Goal: Task Accomplishment & Management: Use online tool/utility

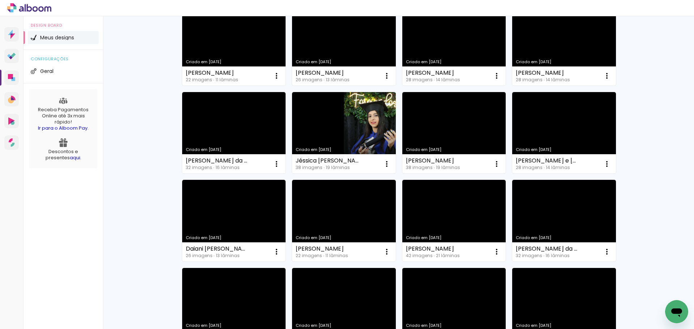
scroll to position [217, 0]
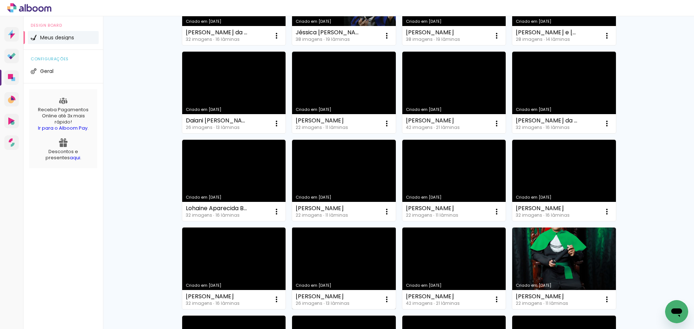
click at [336, 263] on link "Criado em [DATE]" at bounding box center [344, 269] width 104 height 82
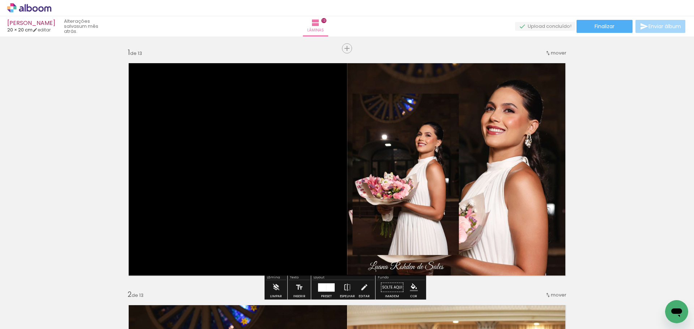
click at [21, 322] on span "Adicionar Fotos" at bounding box center [26, 320] width 22 height 8
click at [0, 0] on input "file" at bounding box center [0, 0] width 0 height 0
click at [27, 322] on span "Adicionar Fotos" at bounding box center [26, 320] width 22 height 8
click at [0, 0] on input "file" at bounding box center [0, 0] width 0 height 0
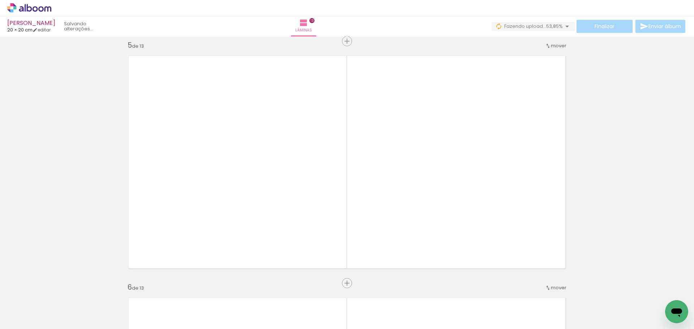
scroll to position [1012, 0]
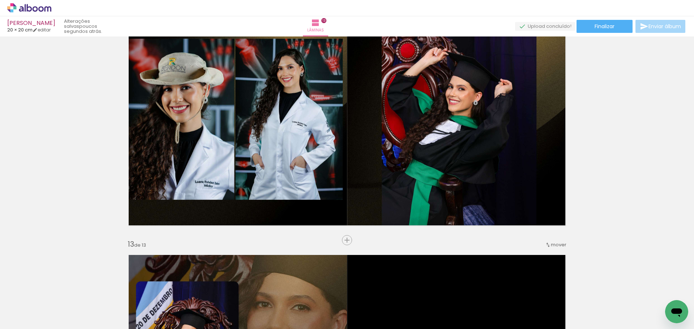
scroll to position [2701, 0]
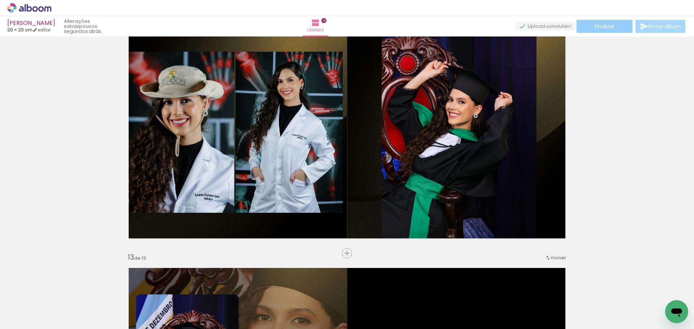
click at [606, 26] on span "Finalizar" at bounding box center [605, 26] width 20 height 5
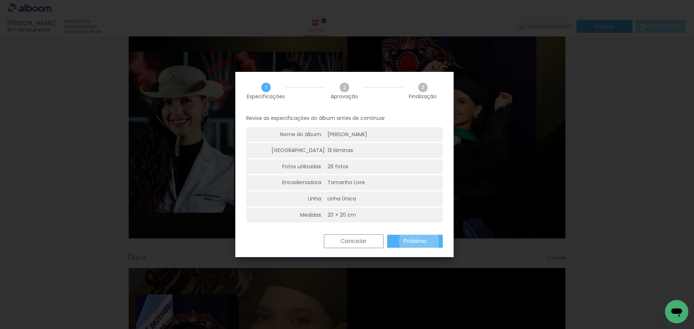
click at [0, 0] on slot "Próximo" at bounding box center [0, 0] width 0 height 0
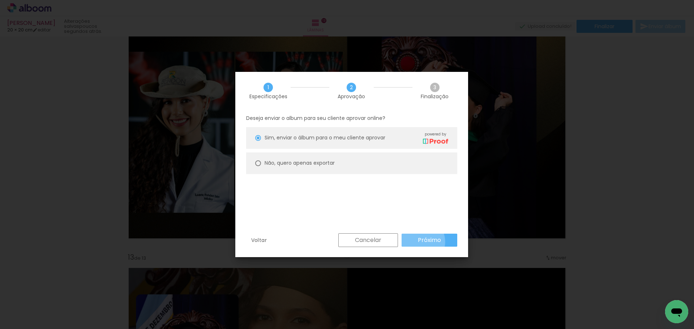
click at [0, 0] on slot "Próximo" at bounding box center [0, 0] width 0 height 0
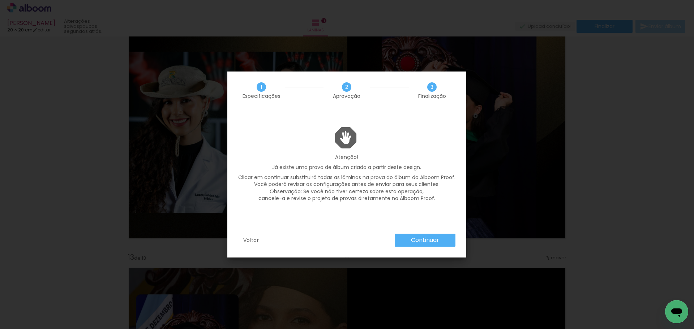
click at [424, 249] on div "Voltar Continuar" at bounding box center [346, 246] width 239 height 24
click at [0, 0] on slot "Continuar" at bounding box center [0, 0] width 0 height 0
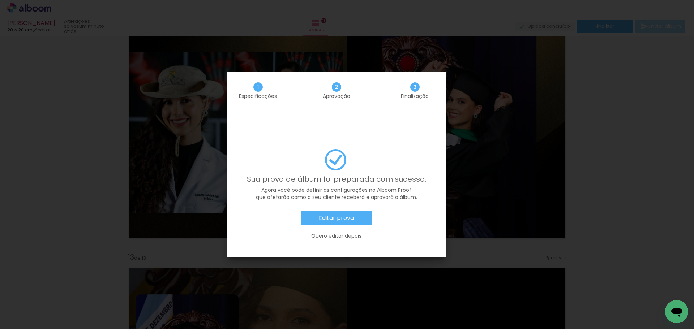
click at [0, 0] on slot "Editar prova" at bounding box center [0, 0] width 0 height 0
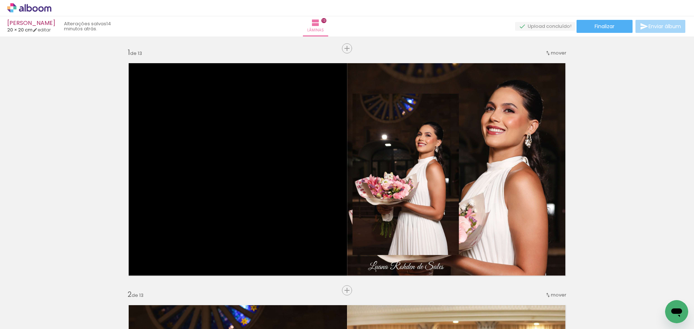
scroll to position [2701, 0]
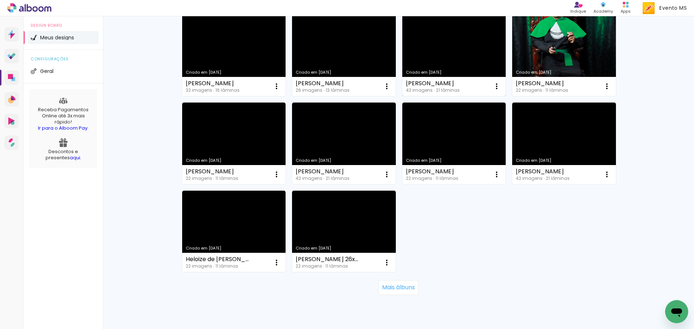
scroll to position [455, 0]
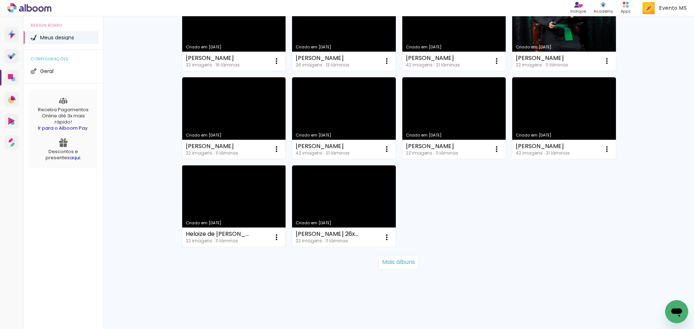
click at [246, 198] on link "Criado em [DATE]" at bounding box center [234, 207] width 104 height 82
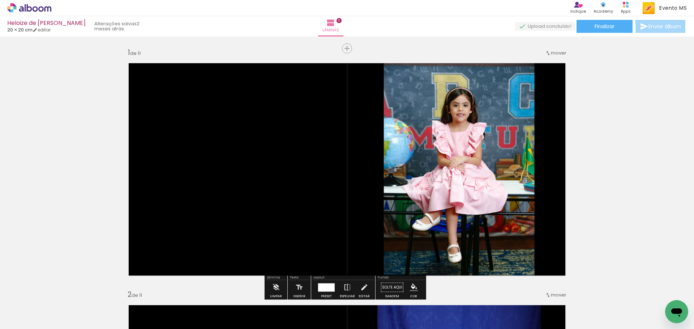
click at [34, 320] on span "Adicionar Fotos" at bounding box center [26, 320] width 22 height 8
click at [0, 0] on input "file" at bounding box center [0, 0] width 0 height 0
click at [604, 32] on paper-button "Finalizar" at bounding box center [604, 26] width 56 height 13
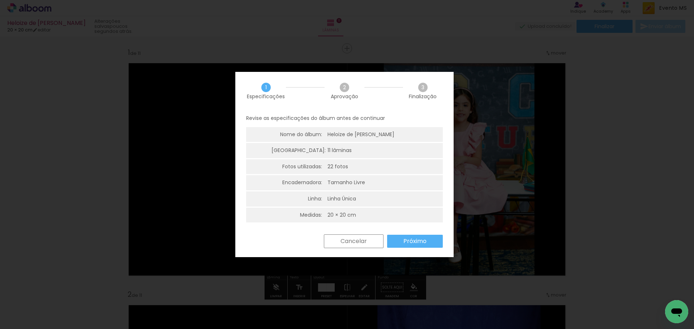
click at [0, 0] on slot "Próximo" at bounding box center [0, 0] width 0 height 0
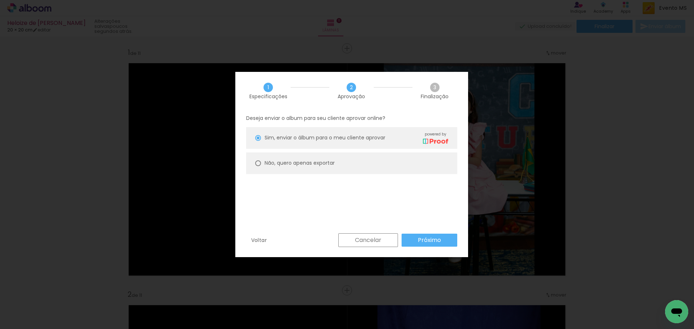
click at [0, 0] on slot "Próximo" at bounding box center [0, 0] width 0 height 0
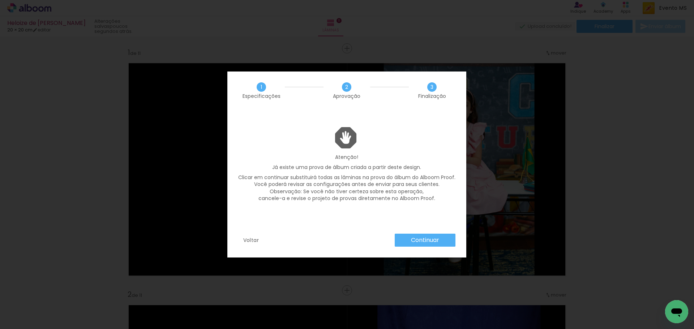
click at [0, 0] on slot "Continuar" at bounding box center [0, 0] width 0 height 0
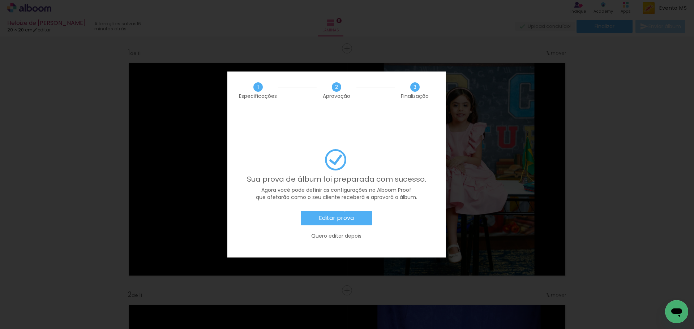
click at [345, 211] on paper-button "Editar prova" at bounding box center [336, 218] width 71 height 14
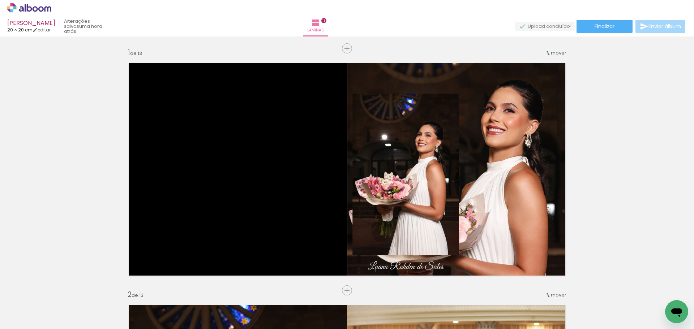
scroll to position [2701, 0]
